Goal: Find specific page/section: Find specific page/section

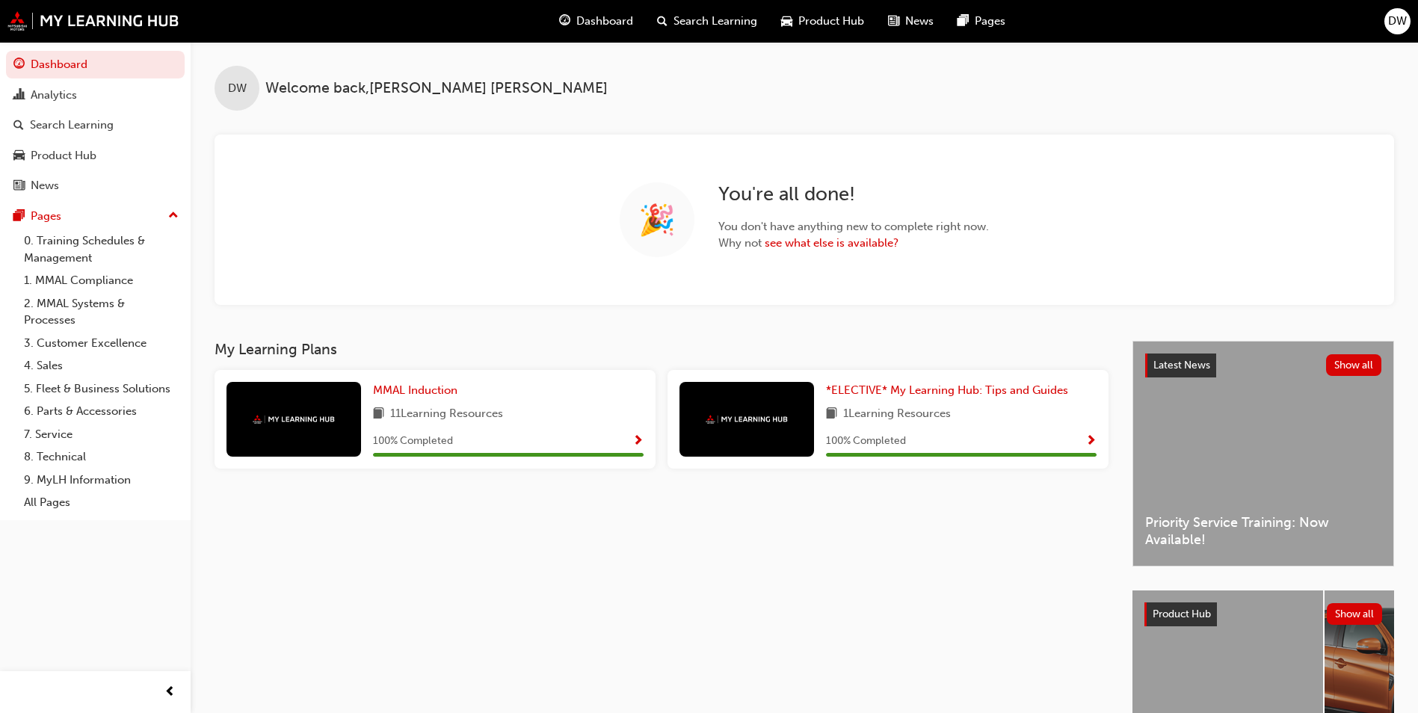
click at [383, 211] on div "🎉 You're all done! You don't have anything new to complete right now. Why not s…" at bounding box center [804, 220] width 1179 height 170
click at [546, 544] on div "My Learning Plans MMAL Induction 11 Learning Resources 100 % Completed *ELECTIV…" at bounding box center [674, 572] width 918 height 463
drag, startPoint x: 482, startPoint y: 84, endPoint x: 270, endPoint y: 89, distance: 212.3
click at [270, 89] on div "DW Welcome back , Daniel Whitaker" at bounding box center [804, 76] width 1227 height 69
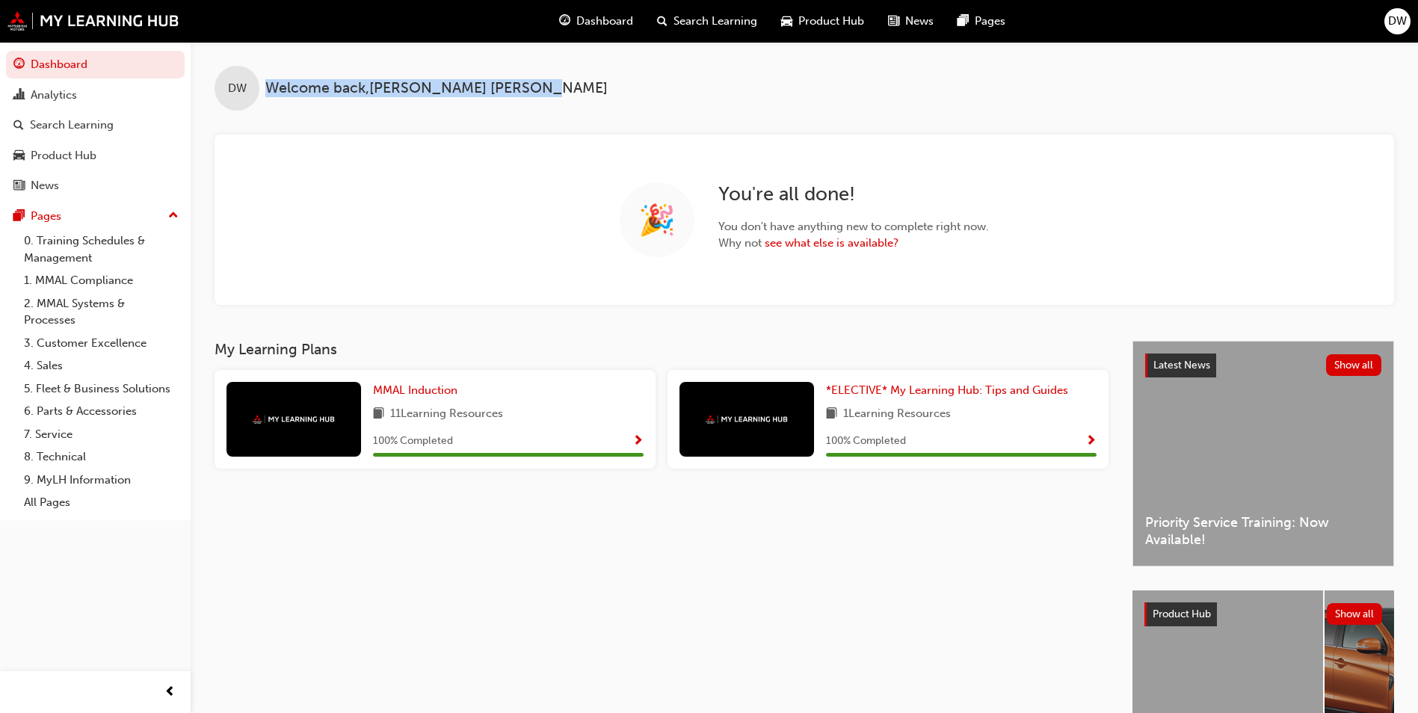
drag, startPoint x: 270, startPoint y: 89, endPoint x: 533, endPoint y: 70, distance: 263.8
click at [533, 70] on div "DW Welcome back , Daniel Whitaker" at bounding box center [804, 76] width 1227 height 69
click at [52, 95] on div "Analytics" at bounding box center [54, 95] width 46 height 17
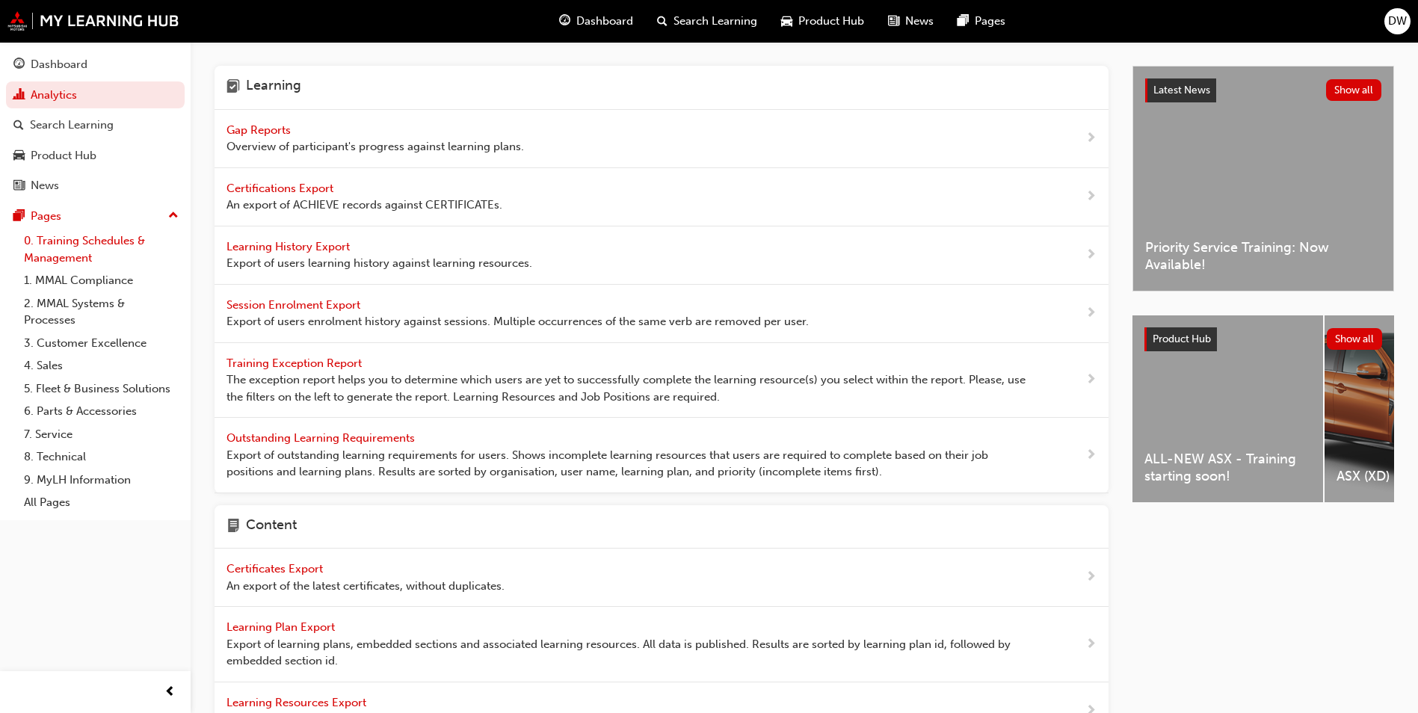
click at [44, 245] on link "0. Training Schedules & Management" at bounding box center [101, 249] width 167 height 40
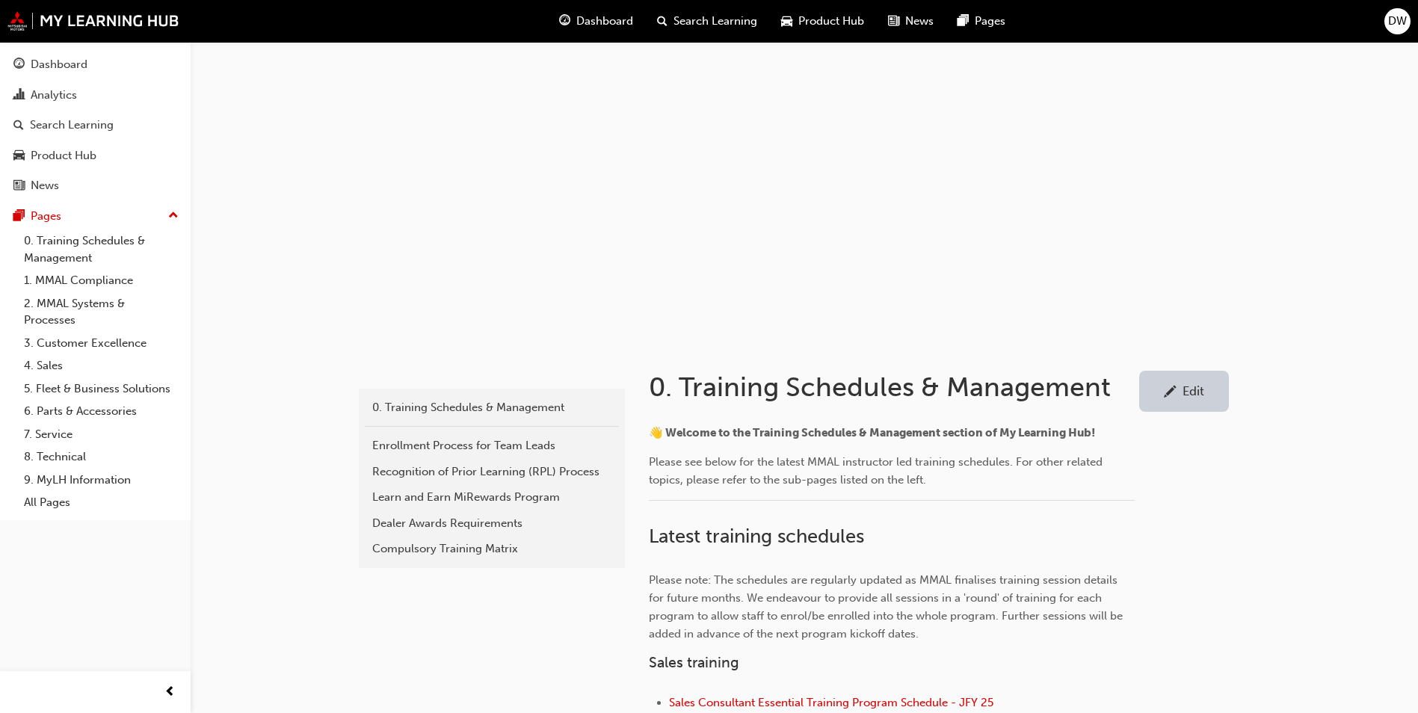
scroll to position [299, 0]
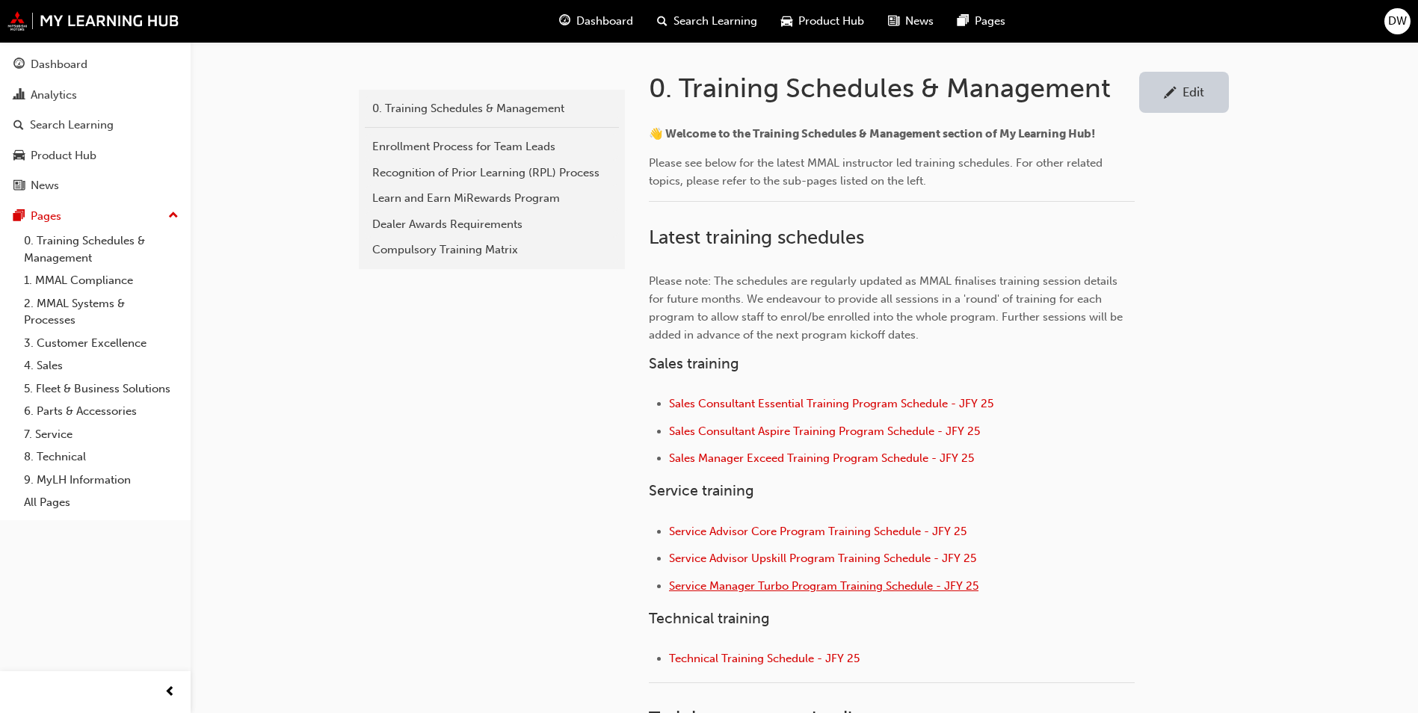
click at [865, 590] on span "Service Manager Turbo Program Training Schedule - JFY 25" at bounding box center [823, 585] width 309 height 13
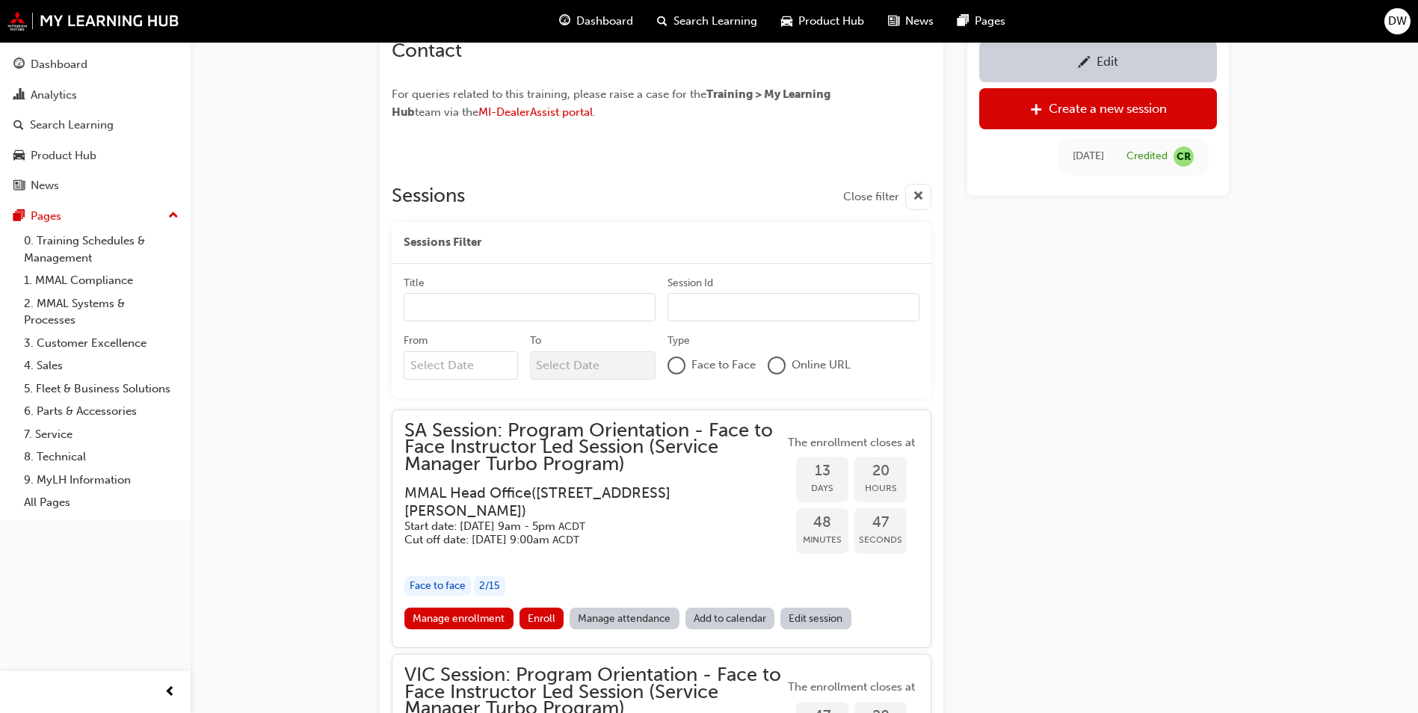
scroll to position [1270, 0]
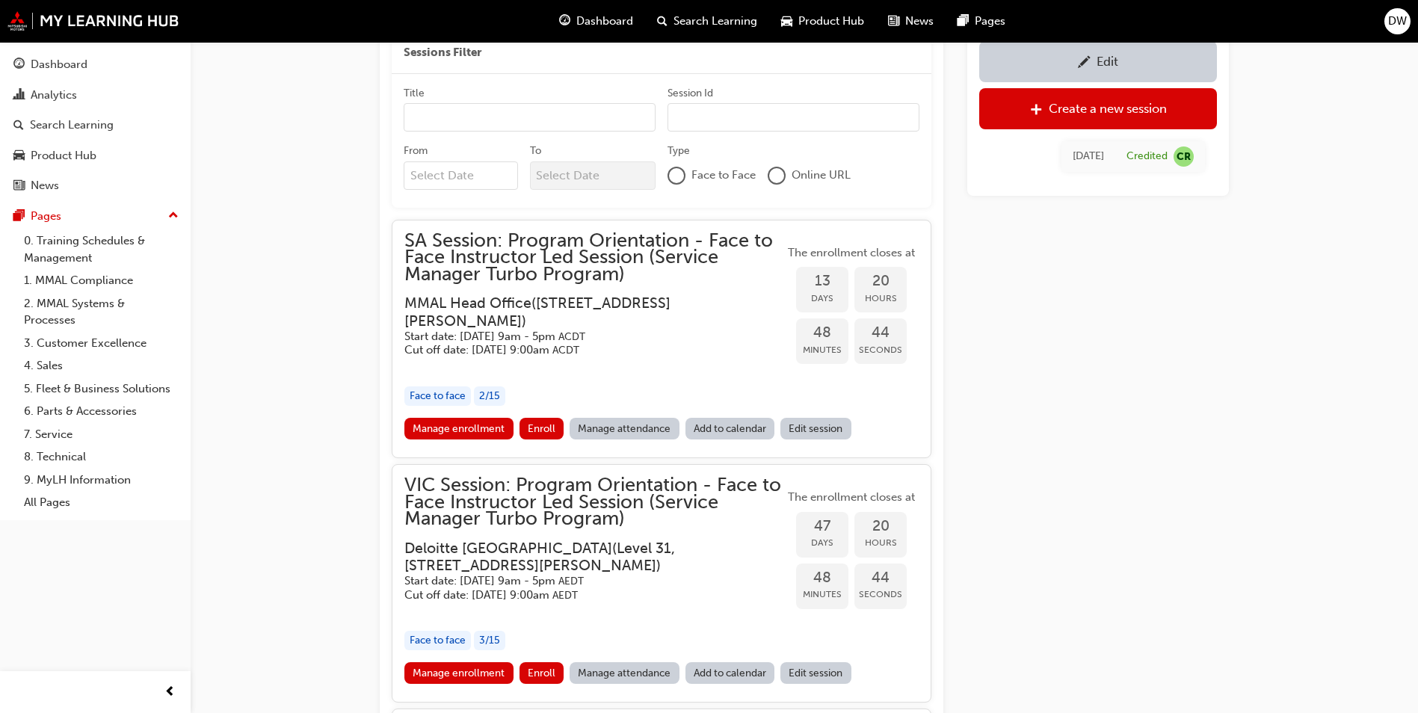
click at [1132, 516] on div "Edit Create a new session [DATE] Credited CR" at bounding box center [1098, 162] width 262 height 2528
click at [1126, 575] on div "Edit Create a new session [DATE] Credited CR" at bounding box center [1098, 162] width 262 height 2528
